Goal: Information Seeking & Learning: Learn about a topic

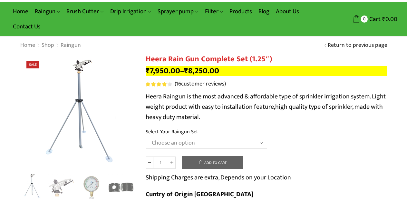
scroll to position [32, 0]
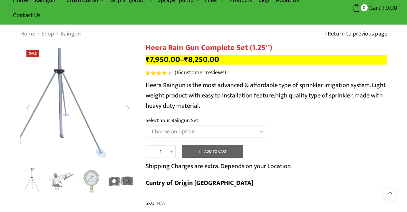
click at [128, 152] on img "1 / 5" at bounding box center [57, 88] width 162 height 162
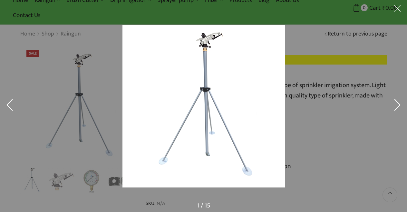
click at [6, 103] on button at bounding box center [9, 106] width 19 height 32
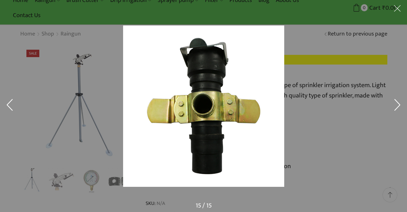
click at [6, 103] on button at bounding box center [9, 106] width 19 height 32
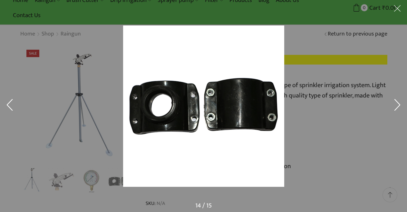
click at [6, 103] on button at bounding box center [9, 106] width 19 height 32
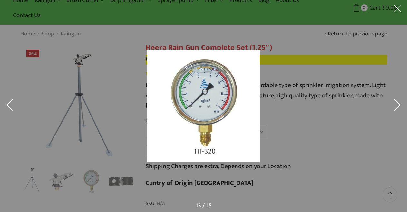
click at [6, 103] on button at bounding box center [9, 106] width 19 height 32
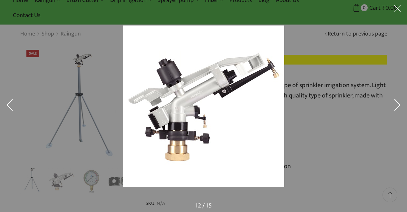
click at [9, 99] on button at bounding box center [9, 106] width 19 height 32
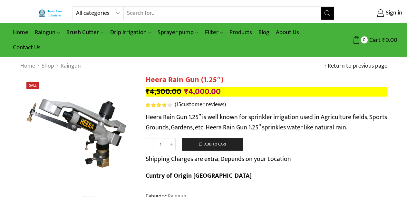
click at [173, 14] on input "Search input" at bounding box center [222, 13] width 197 height 13
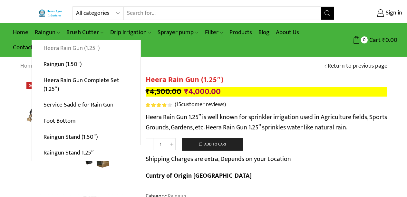
click at [46, 47] on link "Heera Rain Gun (1.25″)" at bounding box center [86, 48] width 109 height 16
click at [52, 81] on link "Heera Rain Gun Complete Set (1.25″)" at bounding box center [86, 84] width 109 height 25
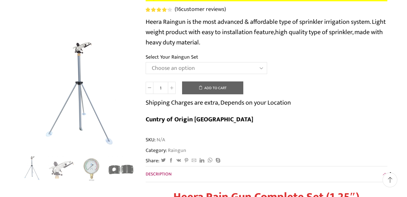
scroll to position [129, 0]
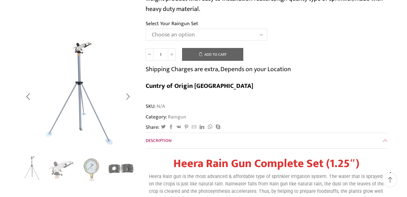
click at [116, 168] on img "4 / 5" at bounding box center [121, 168] width 27 height 27
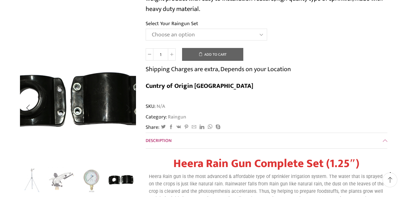
scroll to position [0, 0]
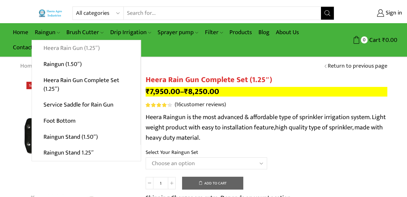
click at [52, 49] on link "Heera Rain Gun (1.25″)" at bounding box center [86, 48] width 109 height 16
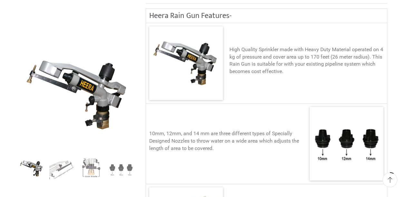
scroll to position [225, 0]
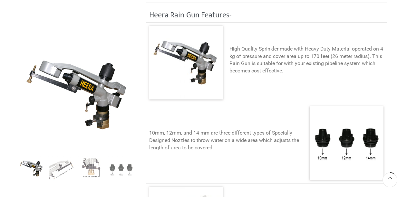
click at [344, 119] on img at bounding box center [346, 143] width 74 height 74
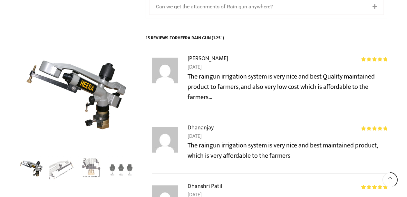
scroll to position [1063, 0]
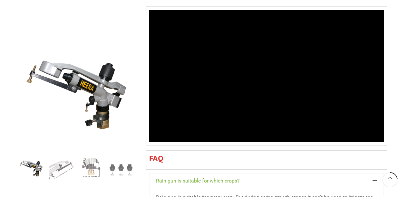
scroll to position [708, 0]
